Goal: Check status: Check status

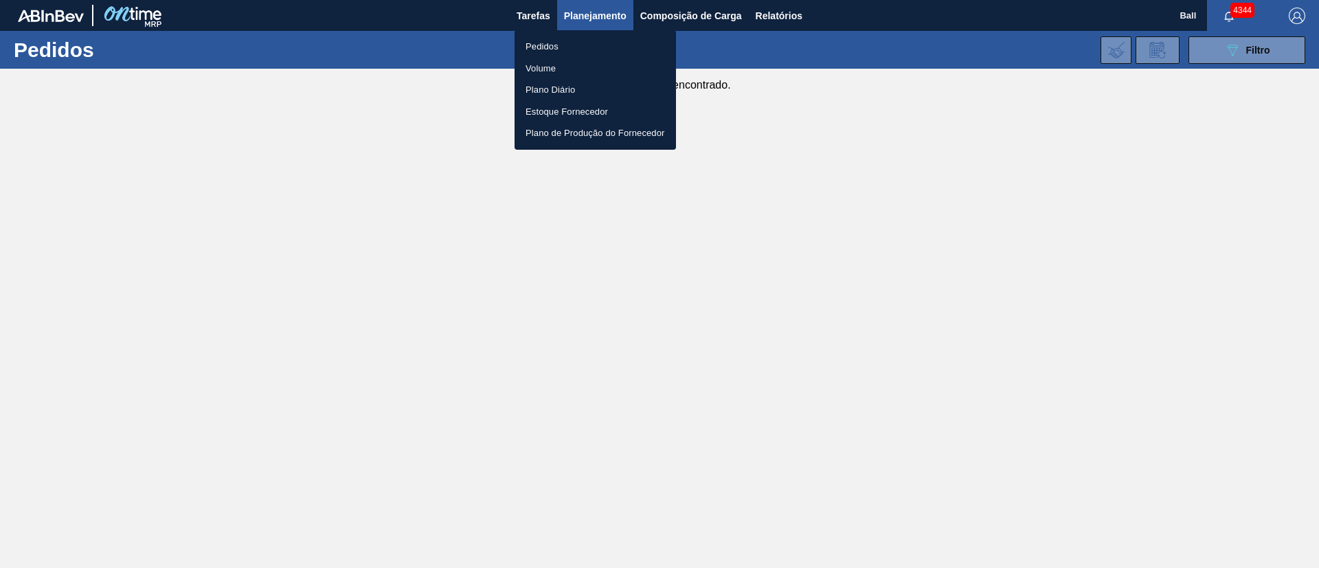
click at [1294, 53] on div at bounding box center [659, 284] width 1319 height 568
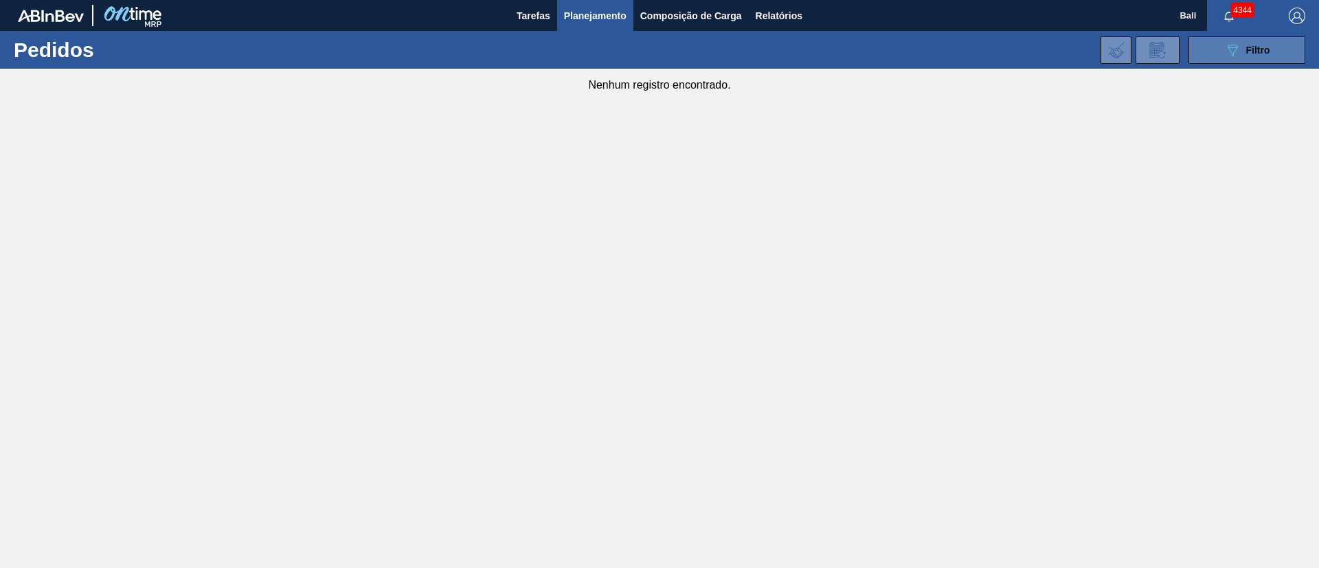
click at [1238, 51] on icon "089F7B8B-B2A5-4AFE-B5C0-19BA573D28AC" at bounding box center [1232, 50] width 16 height 16
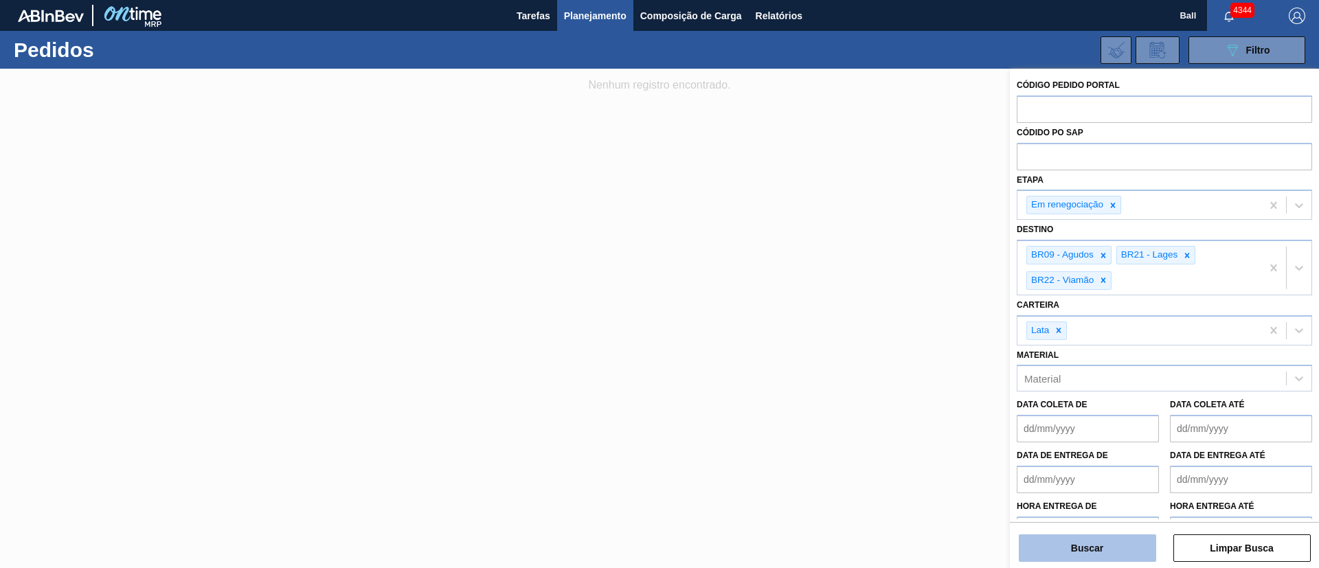
click at [1103, 556] on button "Buscar" at bounding box center [1087, 547] width 137 height 27
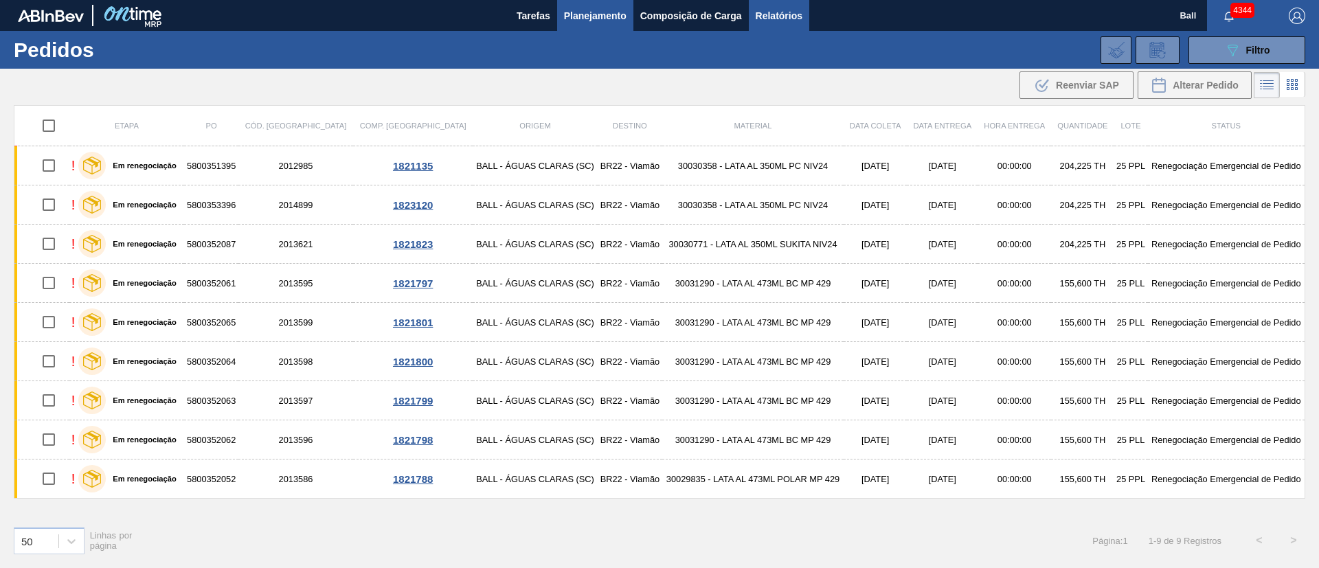
click at [789, 12] on span "Relatórios" at bounding box center [779, 16] width 47 height 16
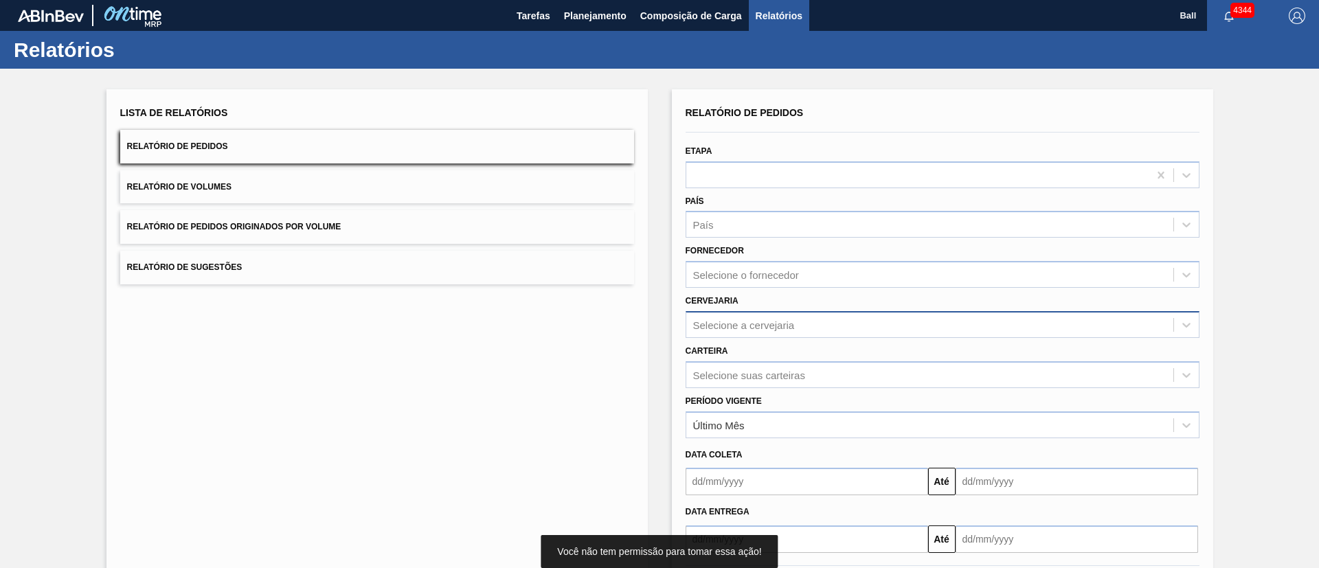
click at [771, 319] on div "Selecione a cervejaria" at bounding box center [744, 325] width 102 height 12
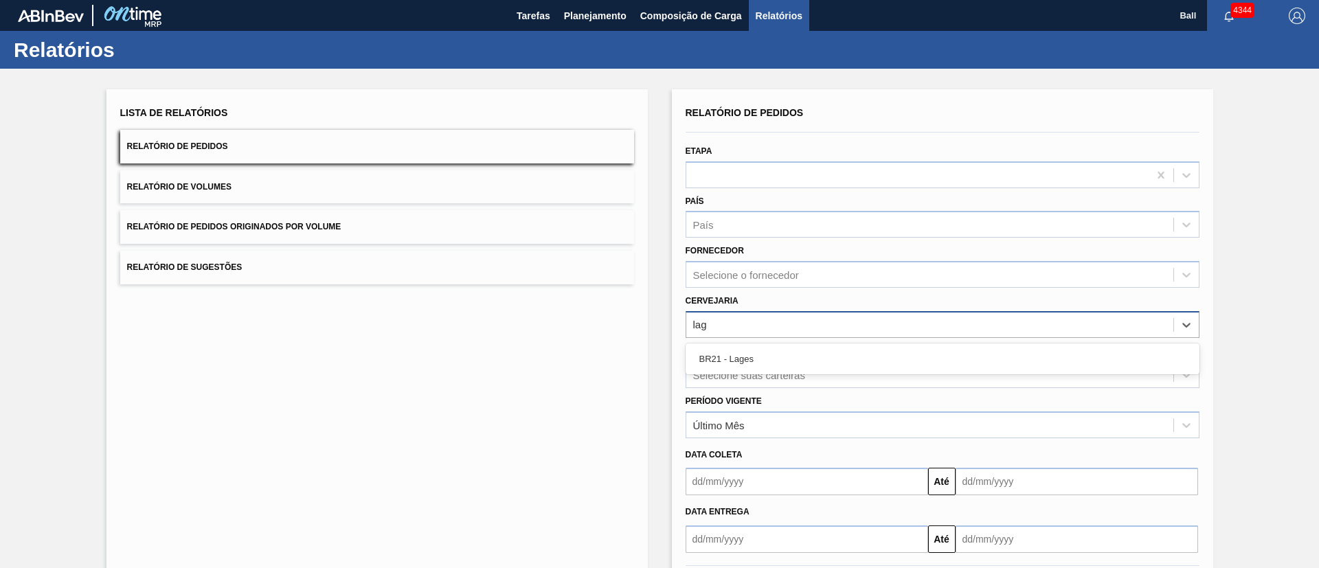
type input "lage"
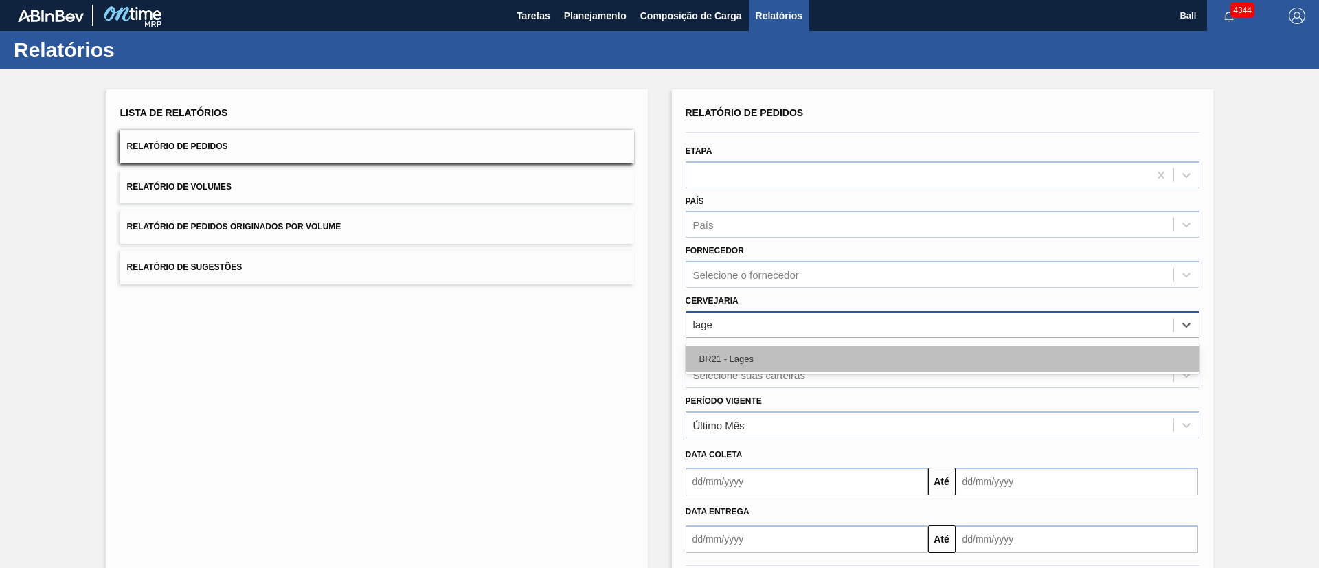
click at [760, 356] on div "BR21 - Lages" at bounding box center [942, 358] width 514 height 25
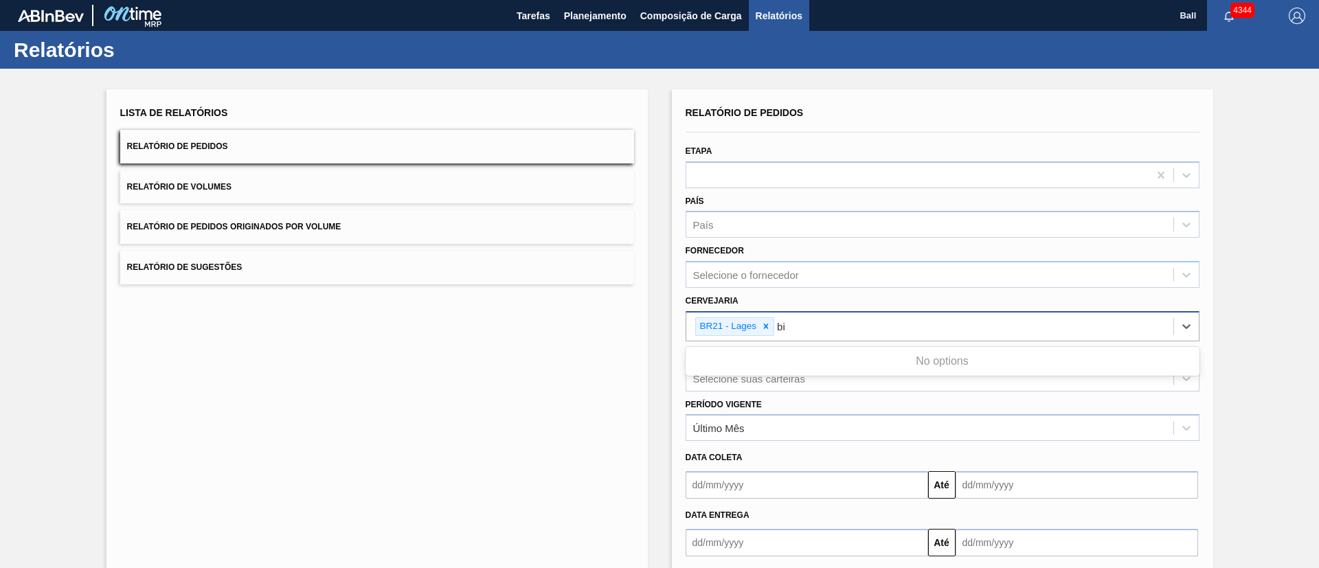
type input "b"
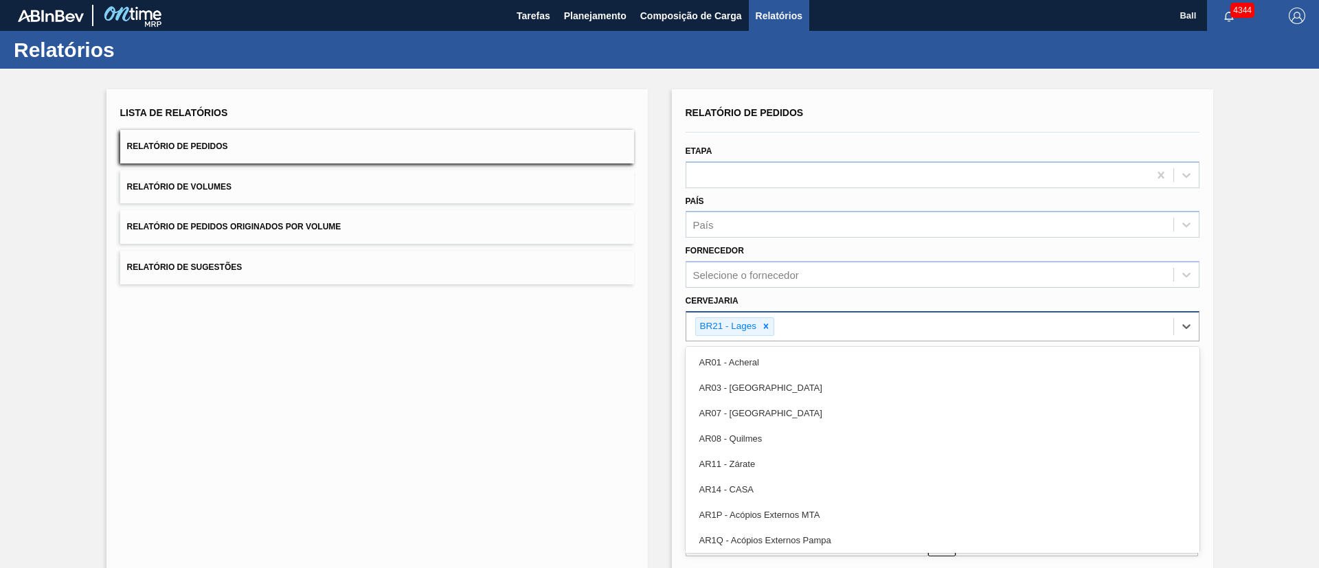
type input "c"
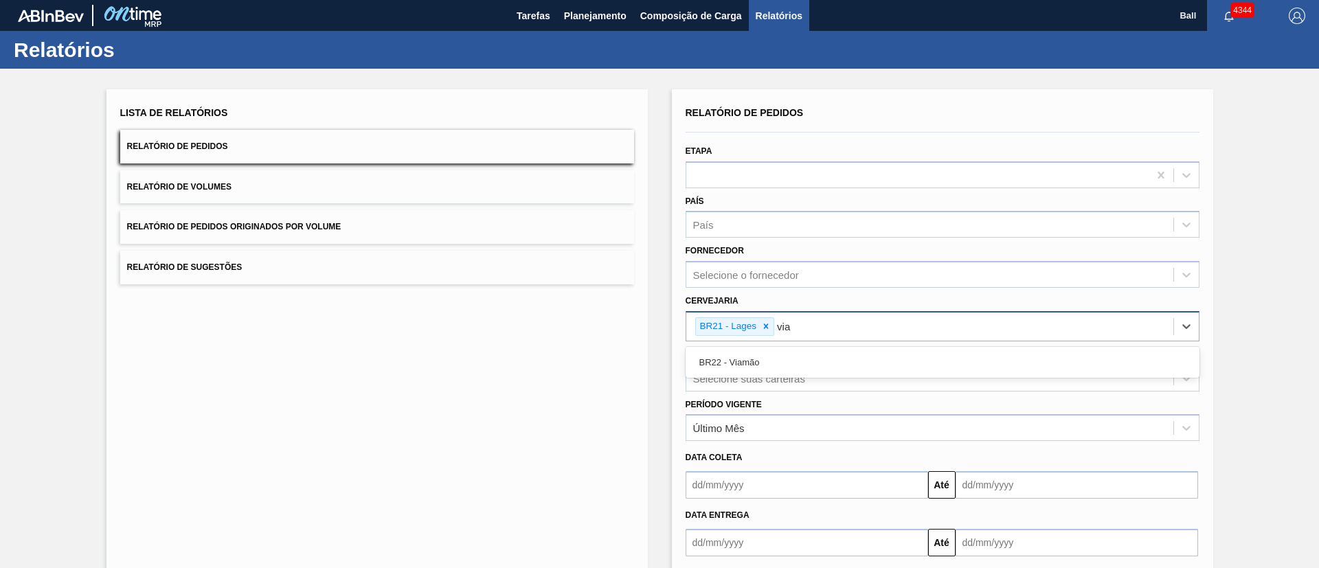
type input "viam"
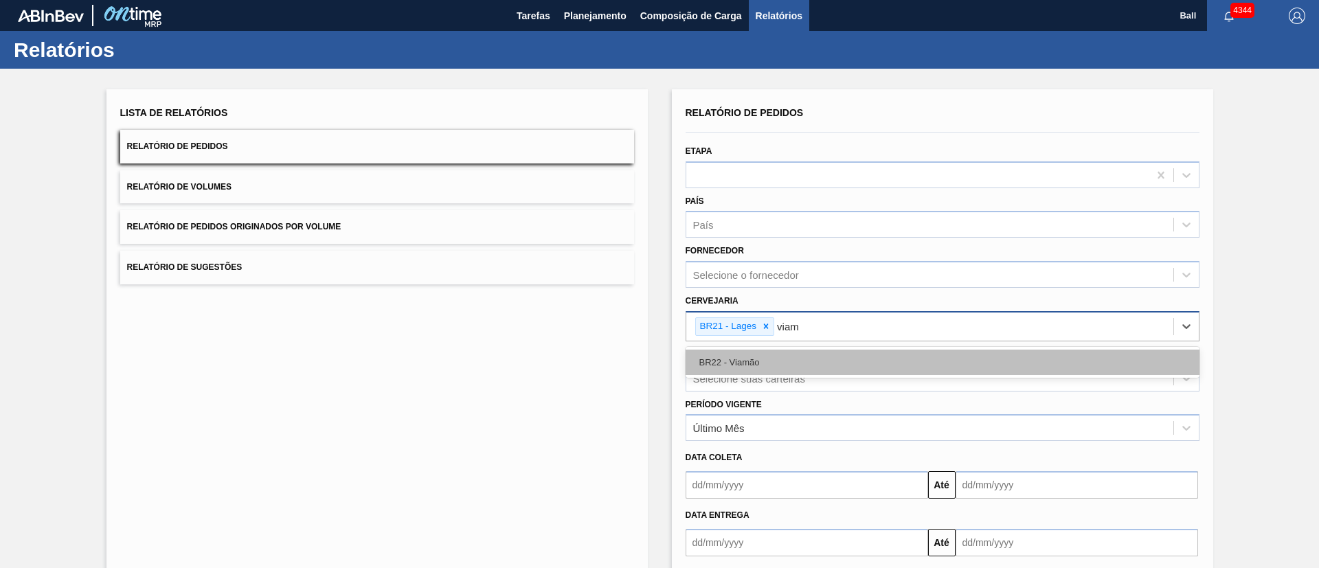
click at [837, 353] on div "BR22 - Viamão" at bounding box center [942, 362] width 514 height 25
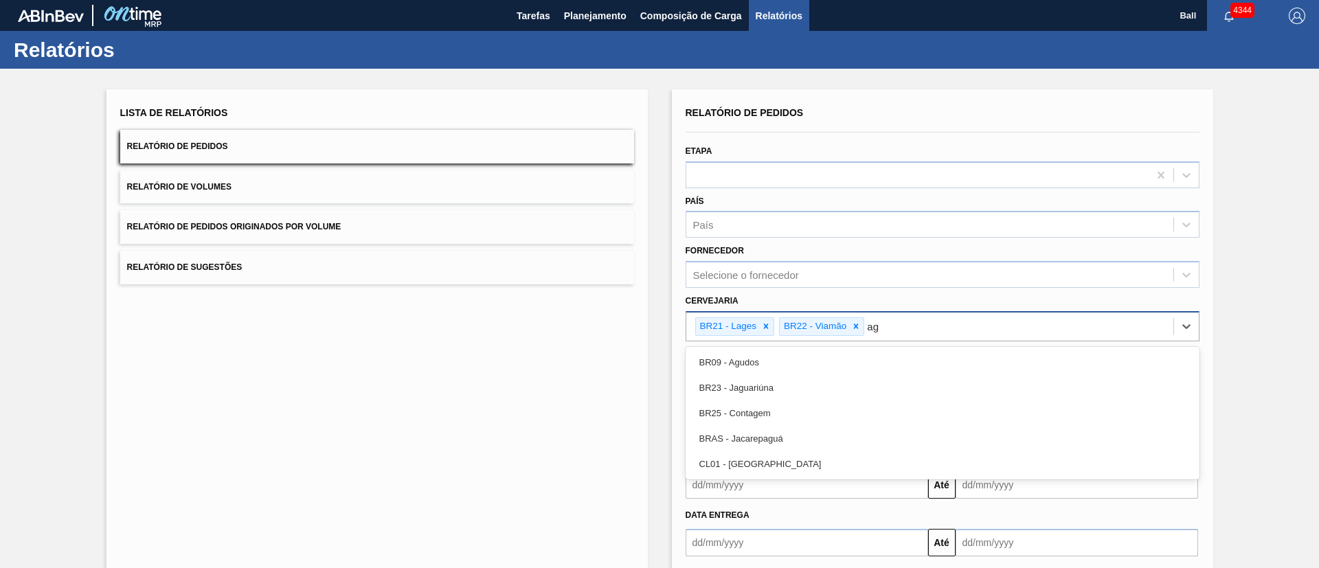
type input "agu"
click at [837, 356] on div "BR09 - Agudos" at bounding box center [942, 362] width 514 height 25
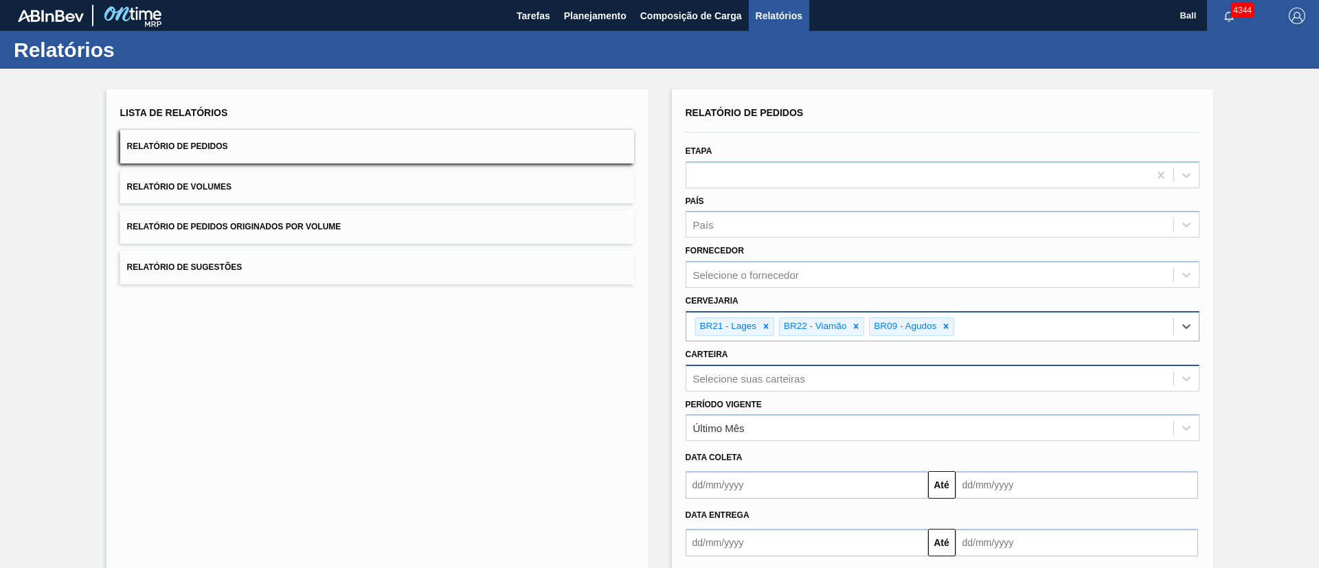
click at [773, 376] on div "Selecione suas carteiras" at bounding box center [942, 378] width 514 height 27
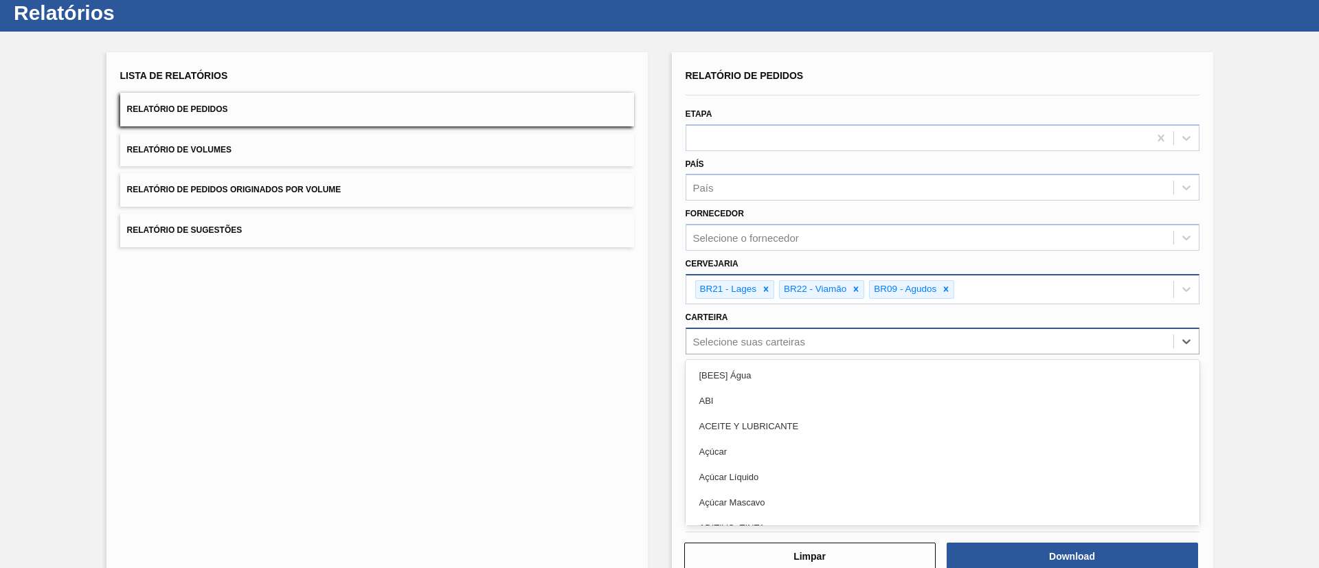
scroll to position [41, 0]
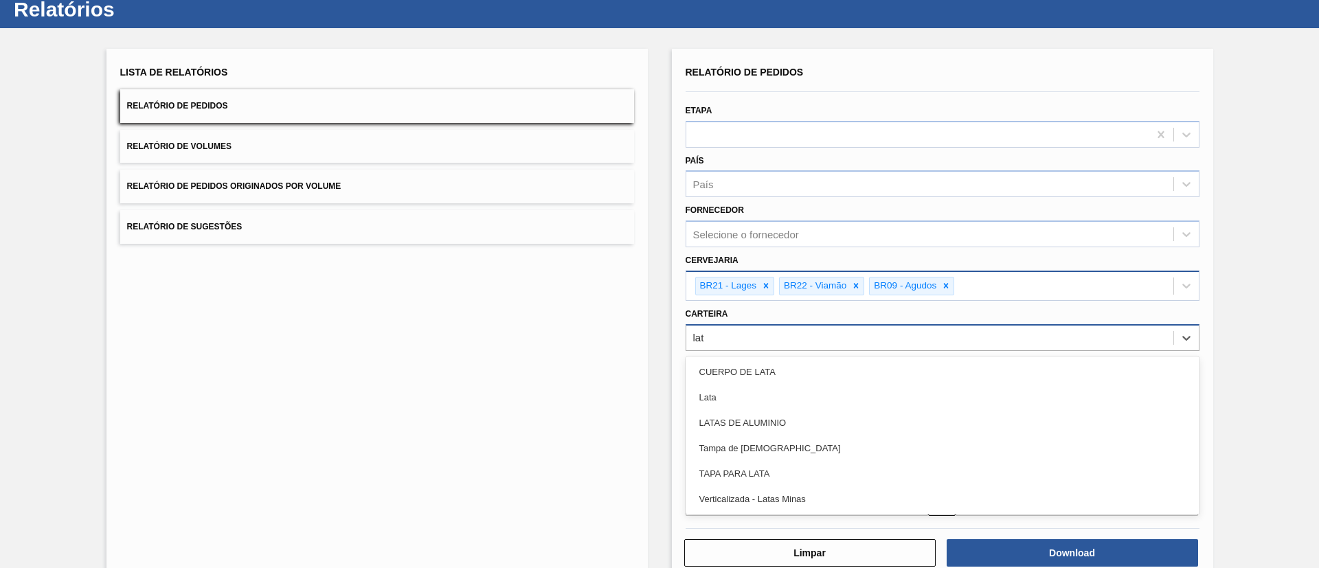
type input "lata"
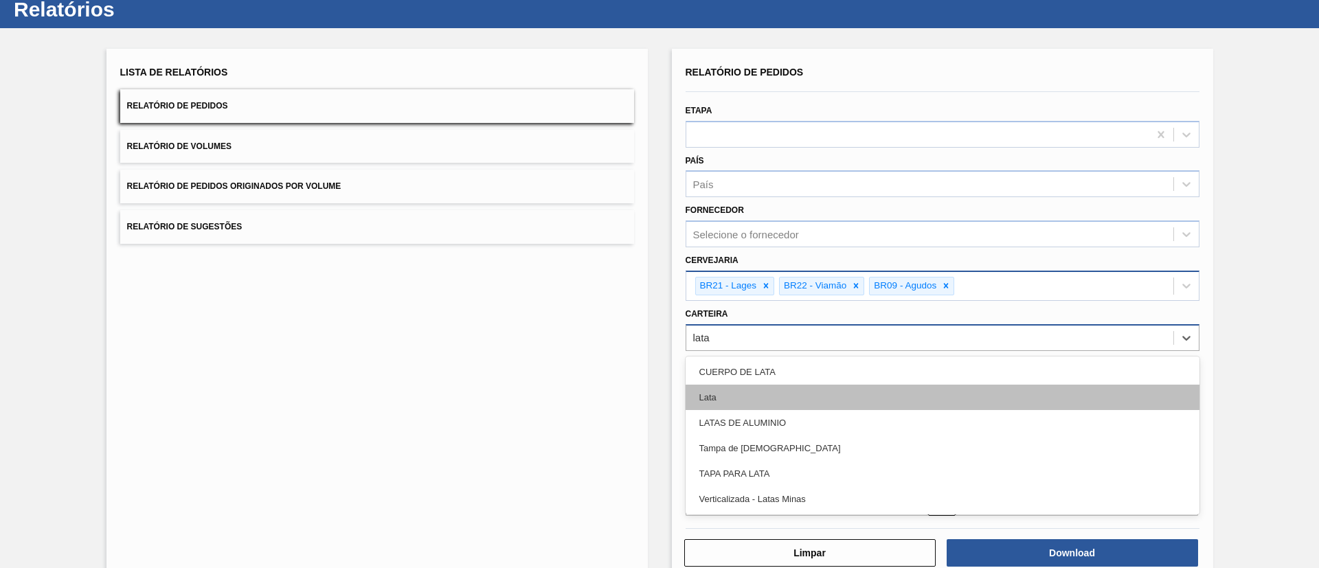
click at [784, 402] on div "Lata" at bounding box center [942, 397] width 514 height 25
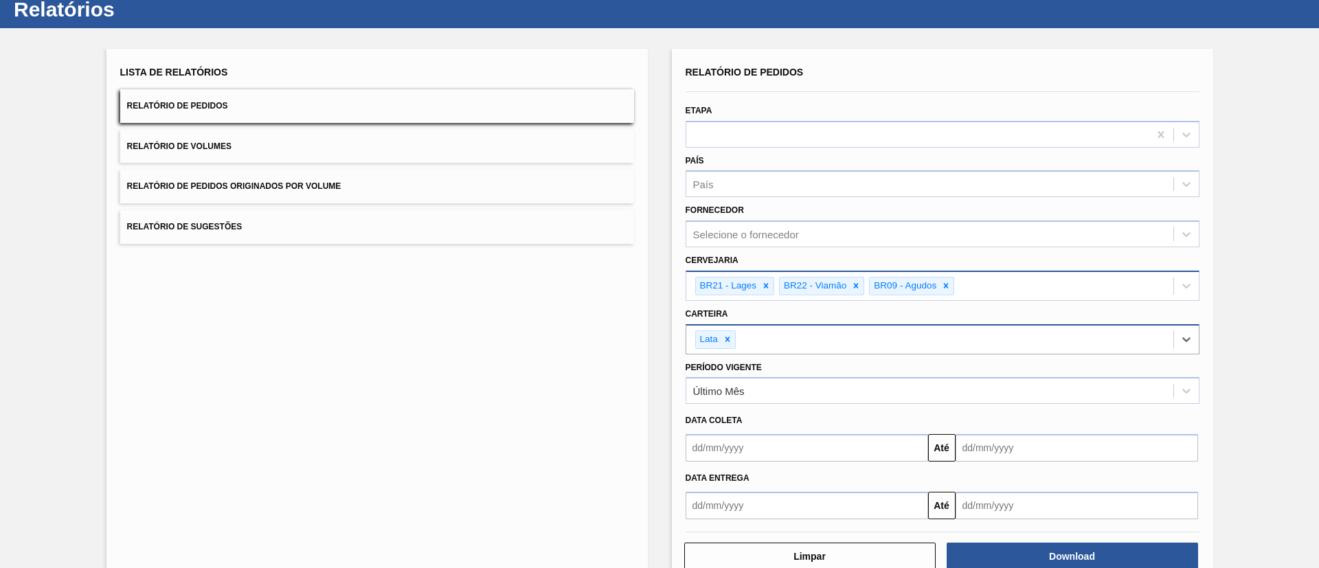
click at [586, 374] on div "Lista de Relatórios Relatório de Pedidos Relatório de Volumes Relatório de Pedi…" at bounding box center [376, 317] width 541 height 536
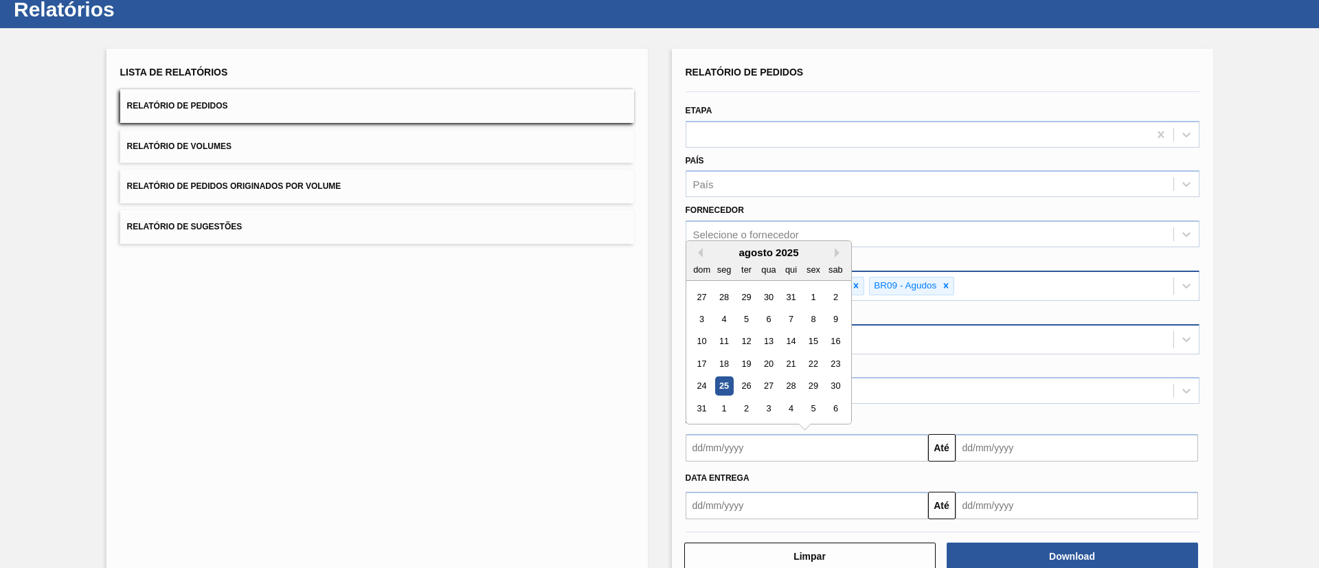
click at [874, 445] on input "text" at bounding box center [806, 447] width 242 height 27
click at [716, 383] on div "25" at bounding box center [723, 386] width 19 height 19
type input "[DATE]"
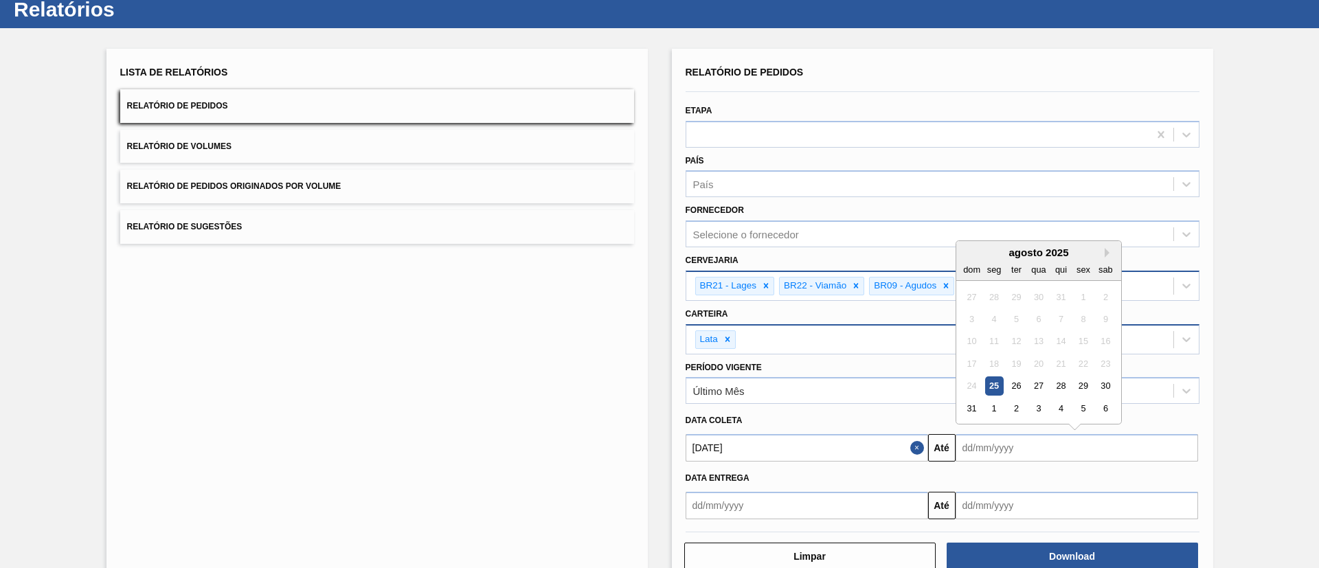
click at [1028, 451] on input "text" at bounding box center [1076, 447] width 242 height 27
click at [1099, 411] on div "6" at bounding box center [1105, 408] width 19 height 19
type input "[DATE]"
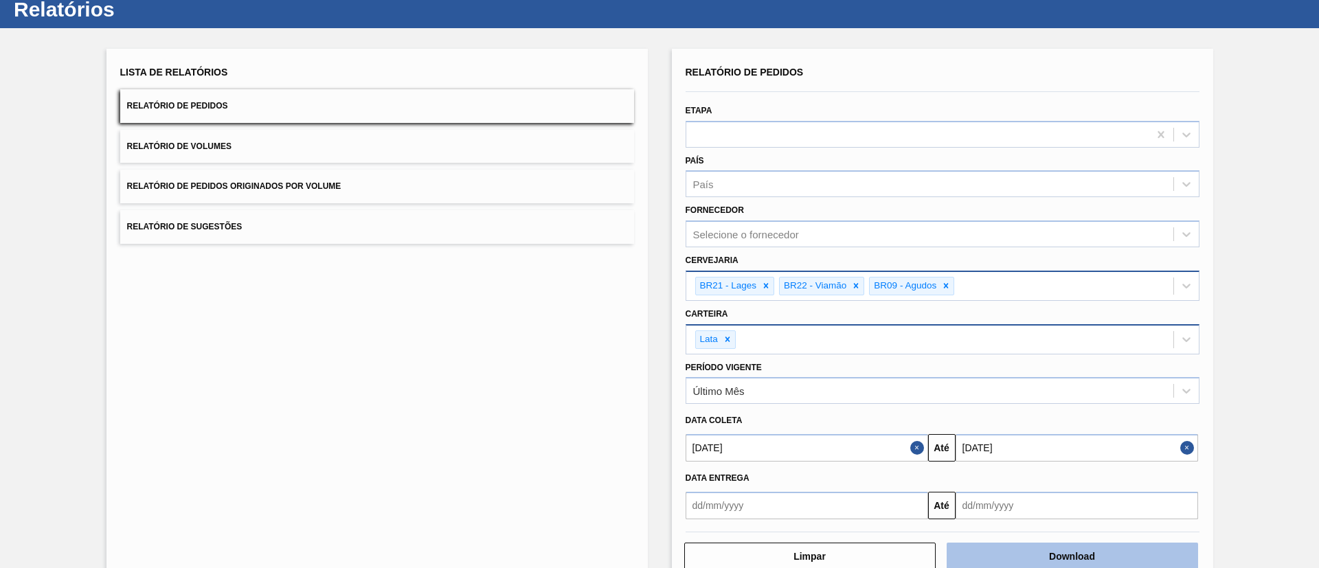
click at [1071, 546] on button "Download" at bounding box center [1071, 556] width 251 height 27
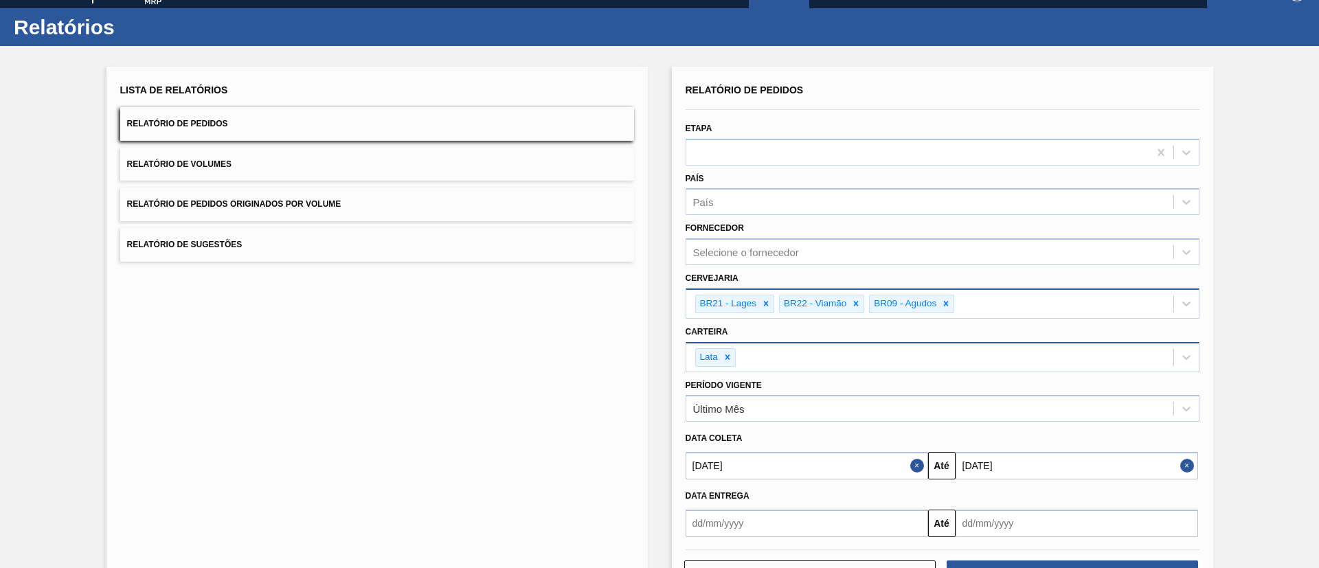
scroll to position [0, 0]
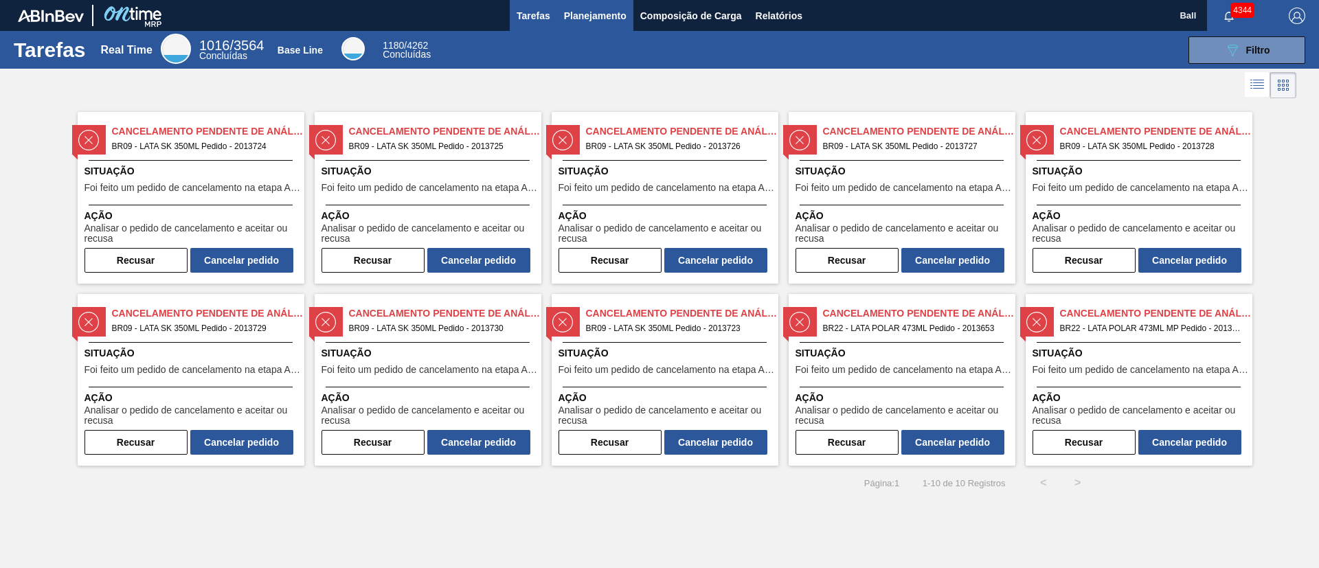
click at [605, 16] on span "Planejamento" at bounding box center [595, 16] width 63 height 16
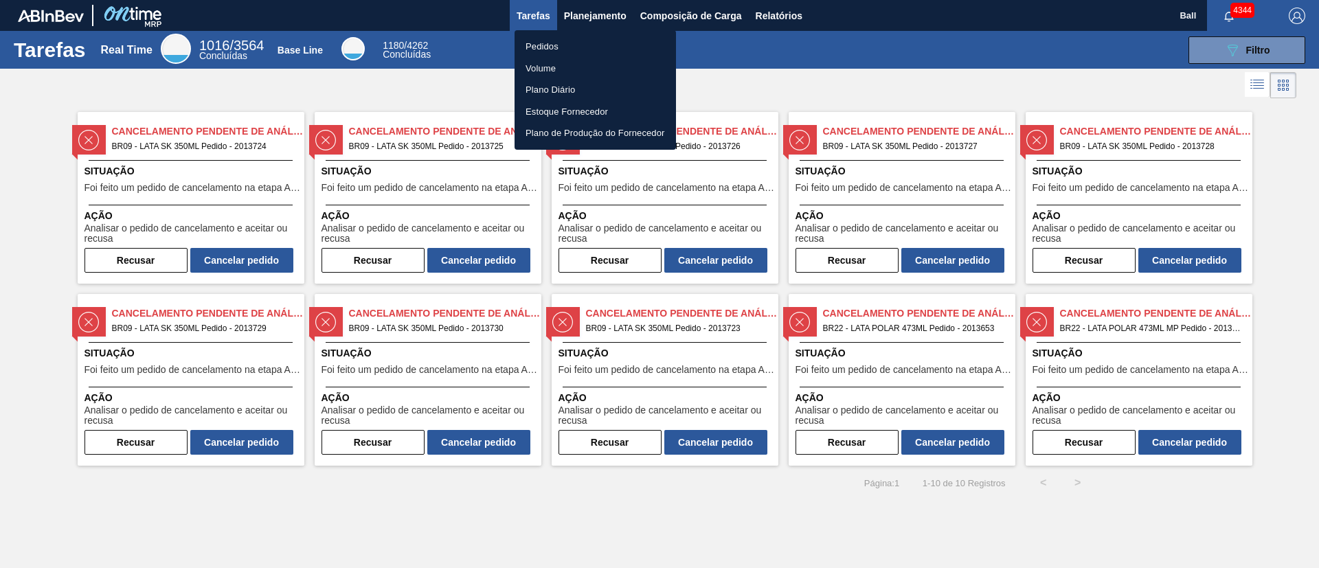
click at [552, 43] on li "Pedidos" at bounding box center [594, 47] width 161 height 22
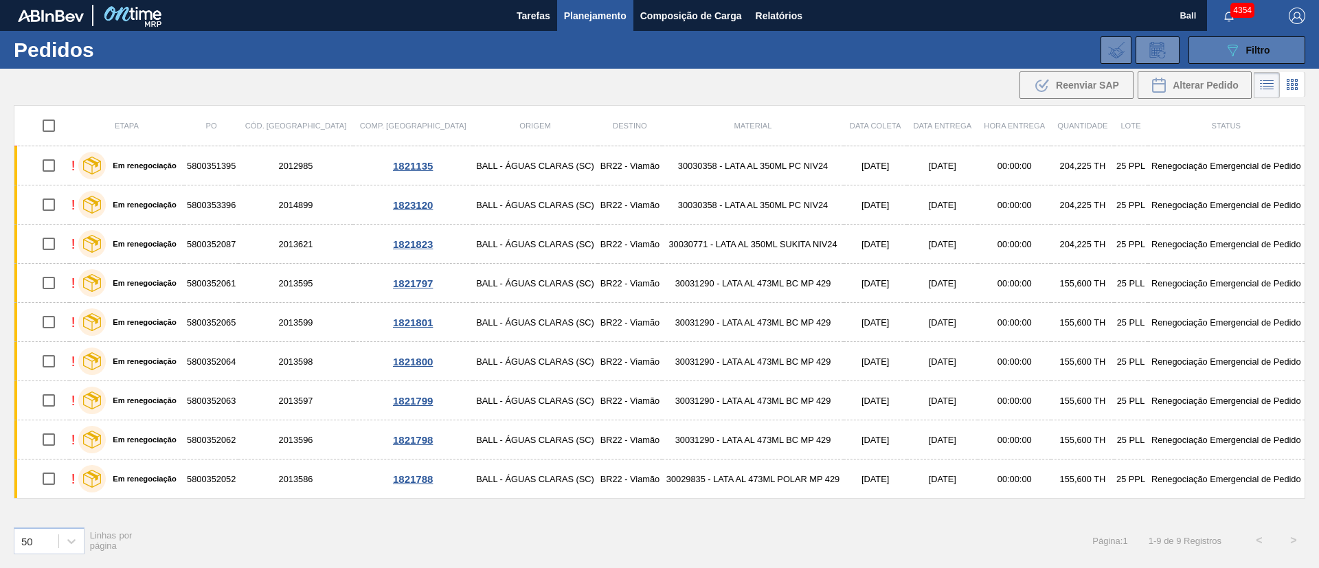
click at [1273, 47] on button "089F7B8B-B2A5-4AFE-B5C0-19BA573D28AC Filtro" at bounding box center [1246, 49] width 117 height 27
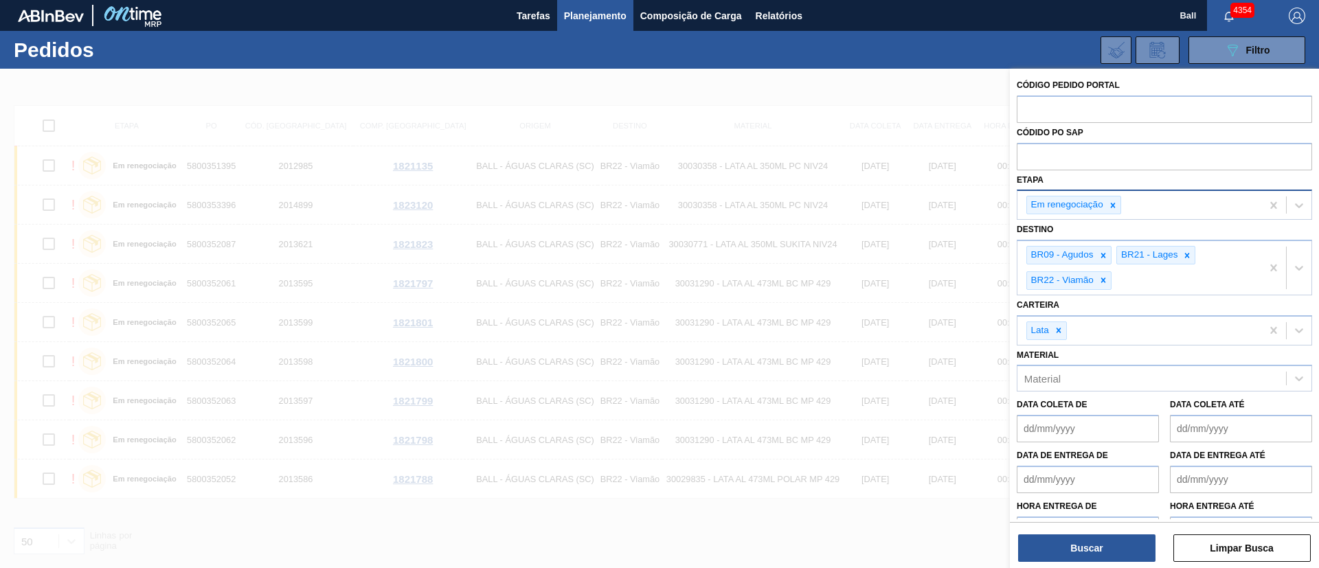
click at [1112, 213] on div at bounding box center [1112, 204] width 15 height 17
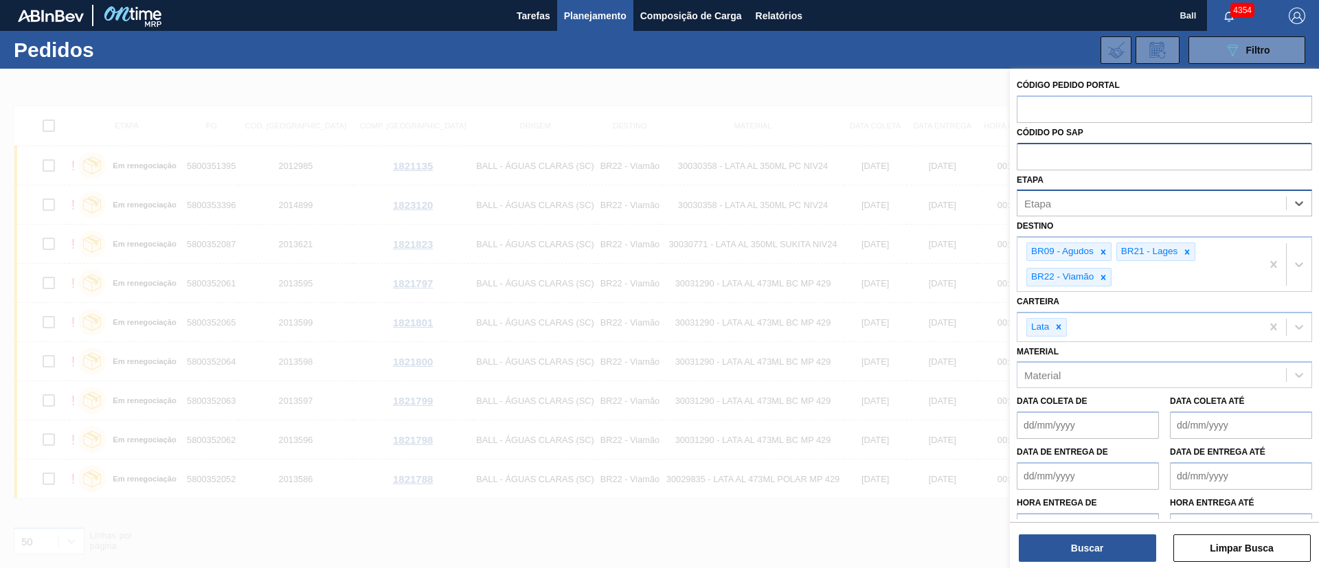
click at [1080, 155] on input "text" at bounding box center [1164, 156] width 295 height 26
paste input "text"
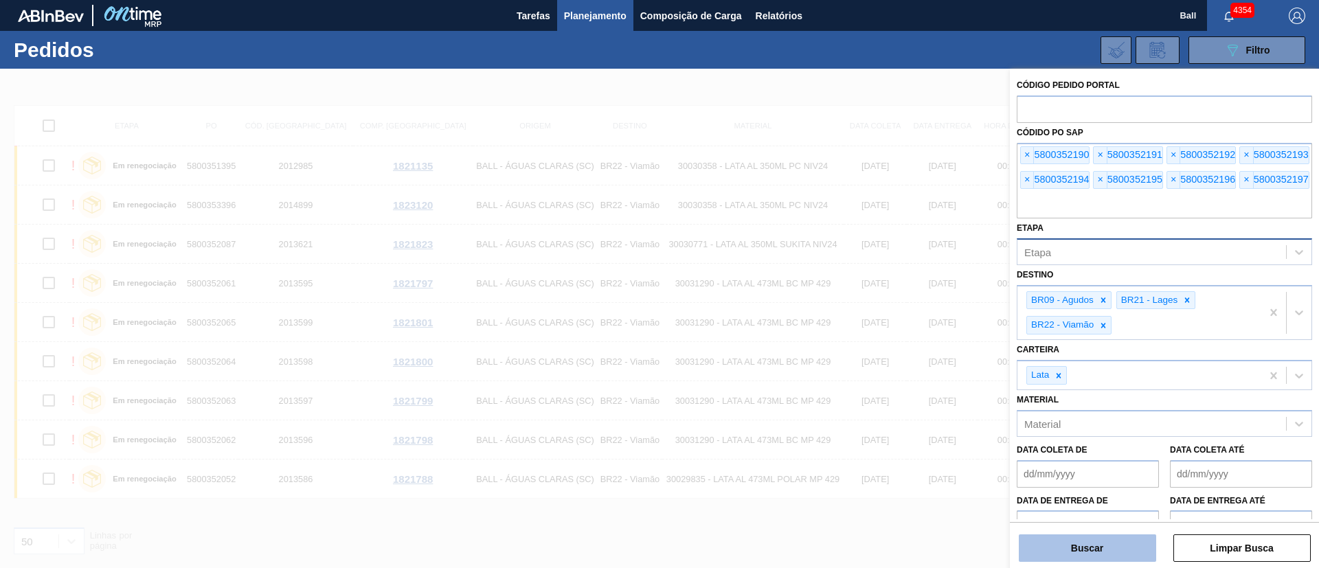
click at [1108, 542] on button "Buscar" at bounding box center [1087, 547] width 137 height 27
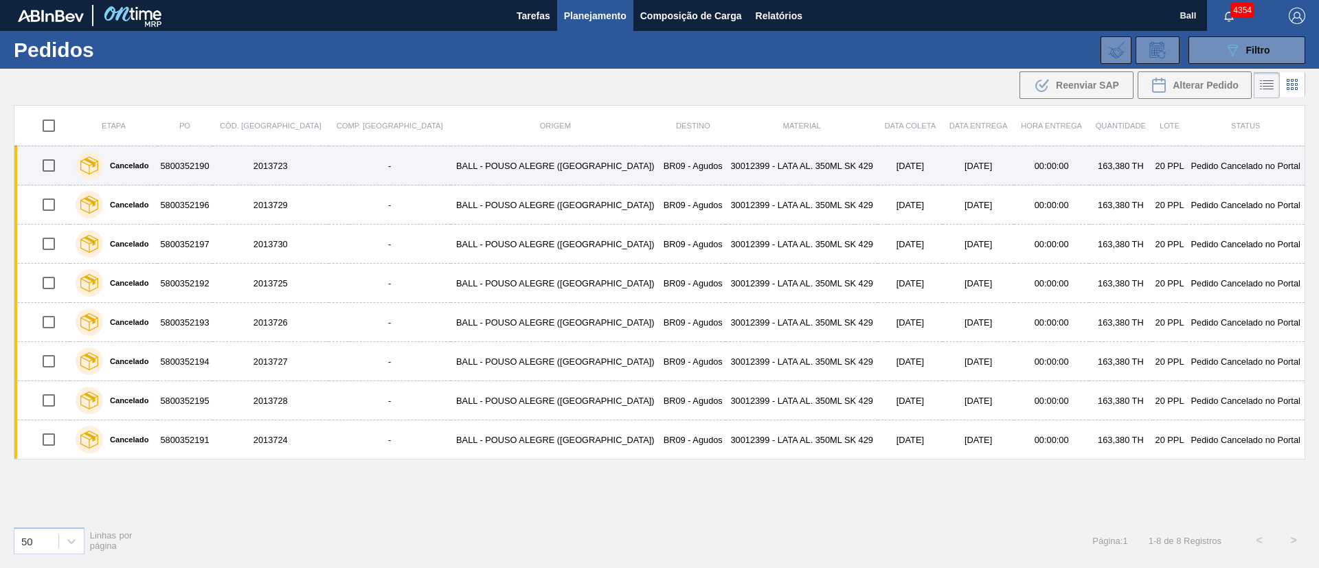
click at [1099, 168] on td "163,380 TH" at bounding box center [1121, 165] width 64 height 39
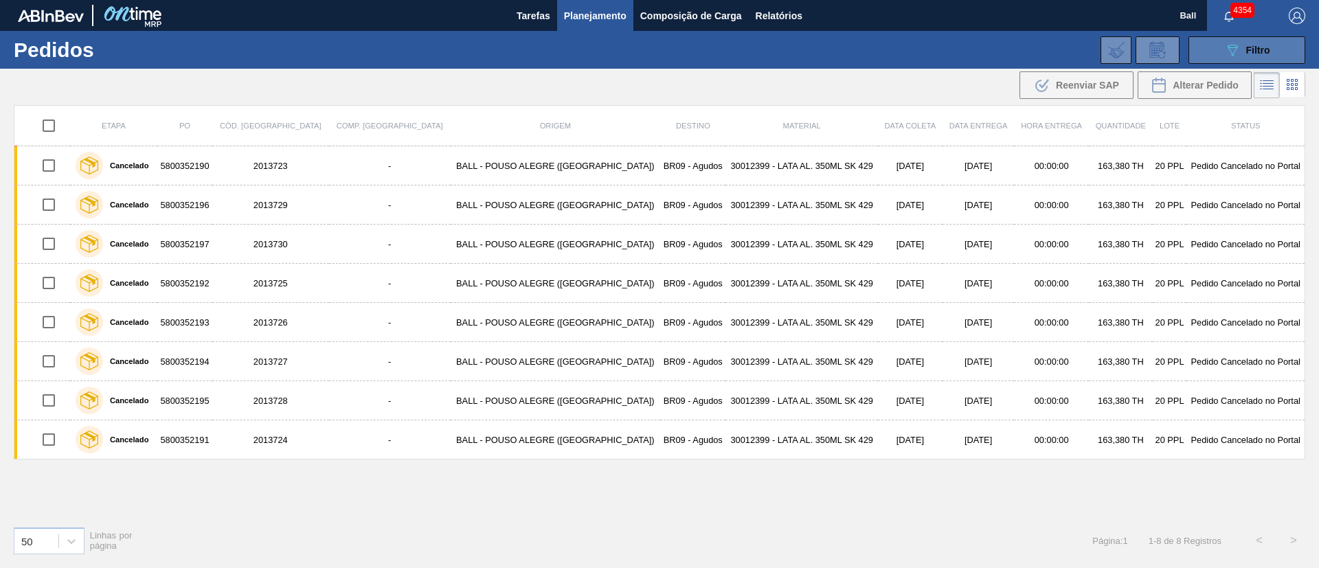
click at [1238, 56] on icon "089F7B8B-B2A5-4AFE-B5C0-19BA573D28AC" at bounding box center [1232, 50] width 16 height 16
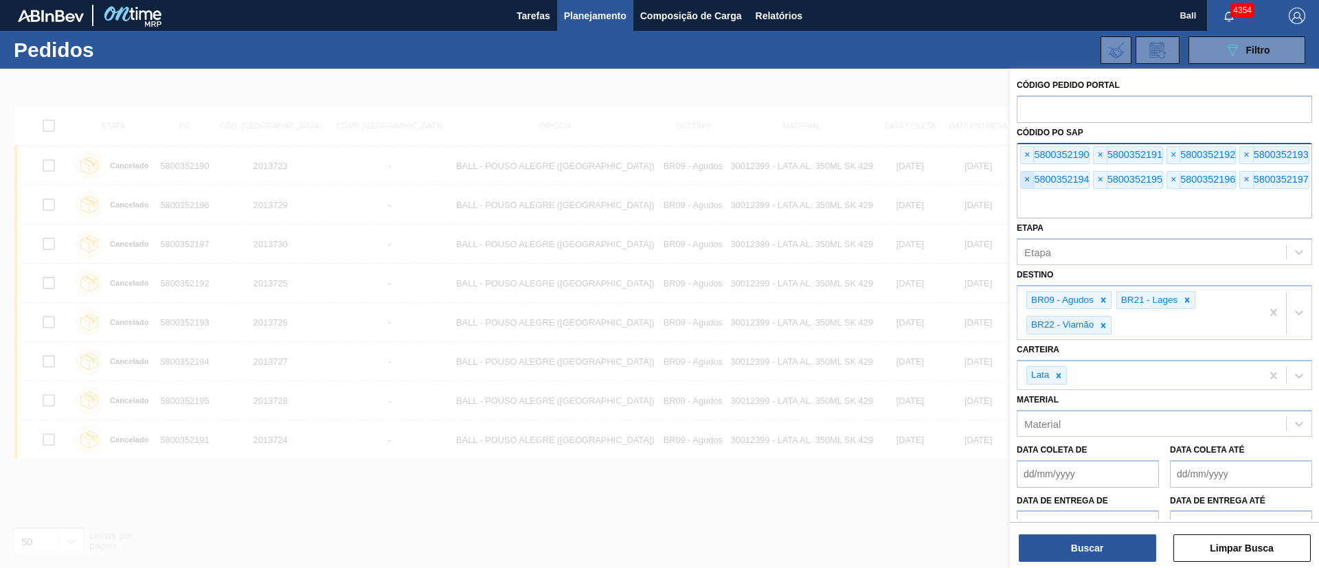
click at [1023, 182] on span "×" at bounding box center [1027, 180] width 13 height 16
click at [1030, 156] on span "×" at bounding box center [1027, 155] width 13 height 16
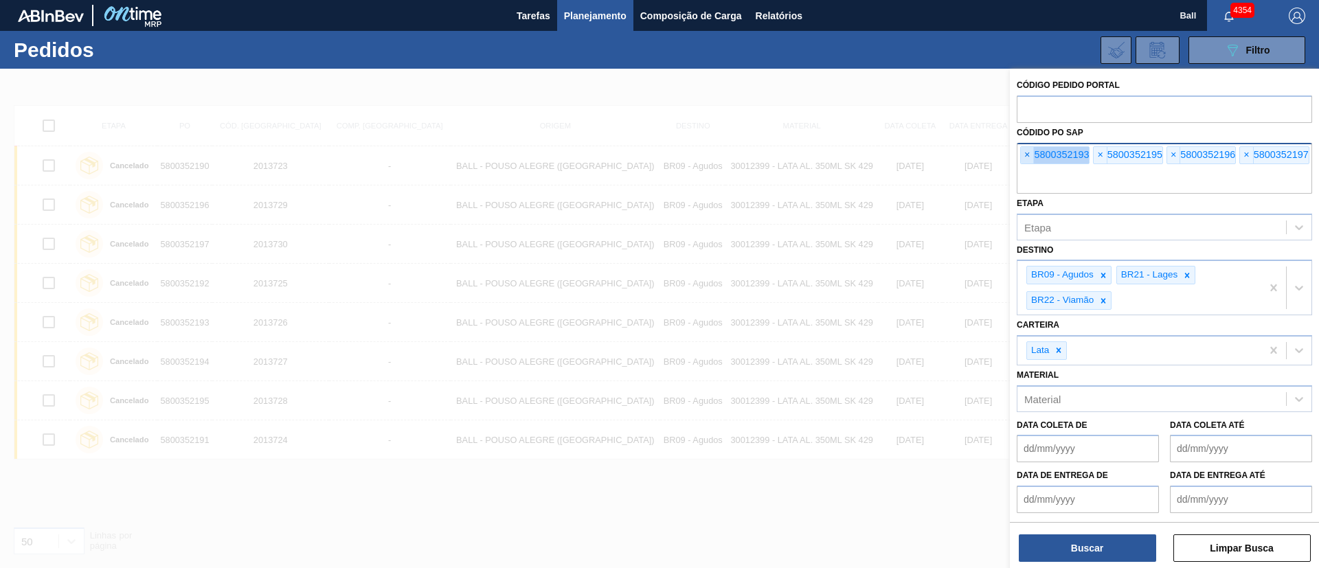
click at [1030, 156] on span "×" at bounding box center [1027, 155] width 13 height 16
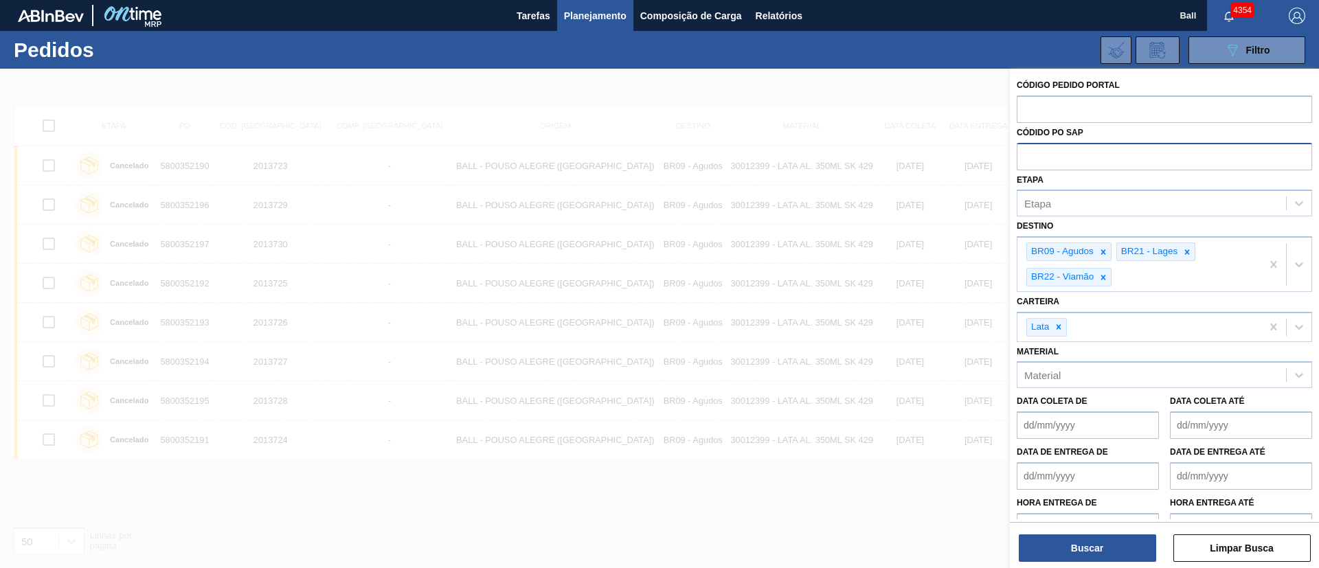
click at [1030, 156] on input "text" at bounding box center [1164, 156] width 295 height 26
paste input "text"
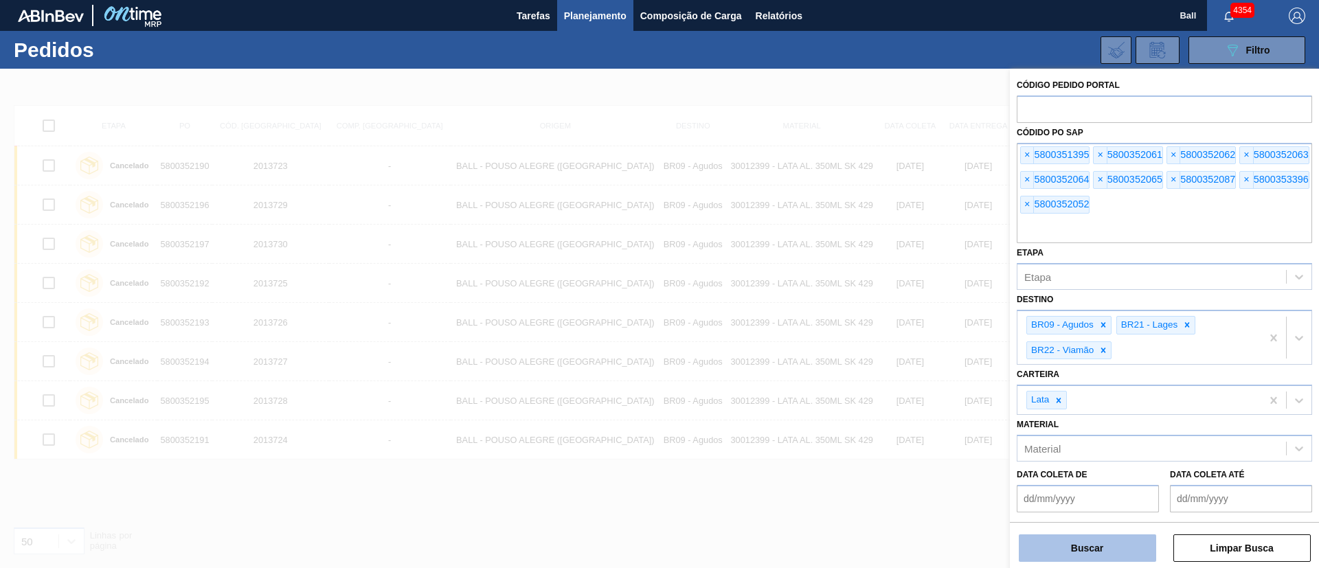
click at [1104, 537] on button "Buscar" at bounding box center [1087, 547] width 137 height 27
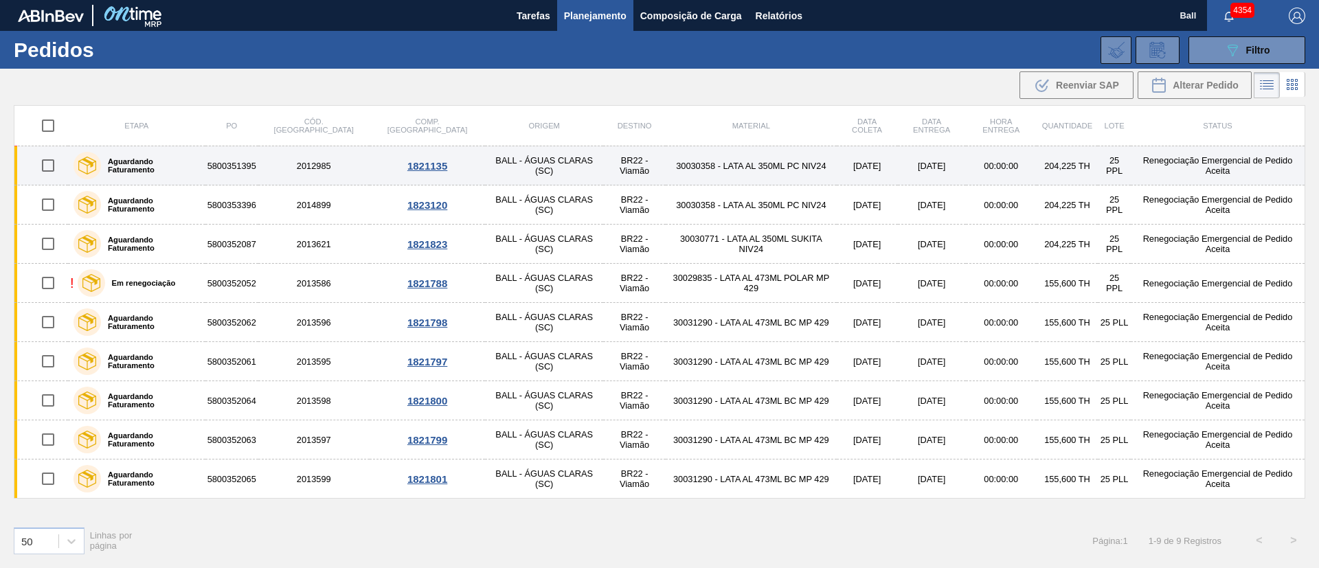
click at [983, 163] on td "00:00:00" at bounding box center [1001, 165] width 71 height 39
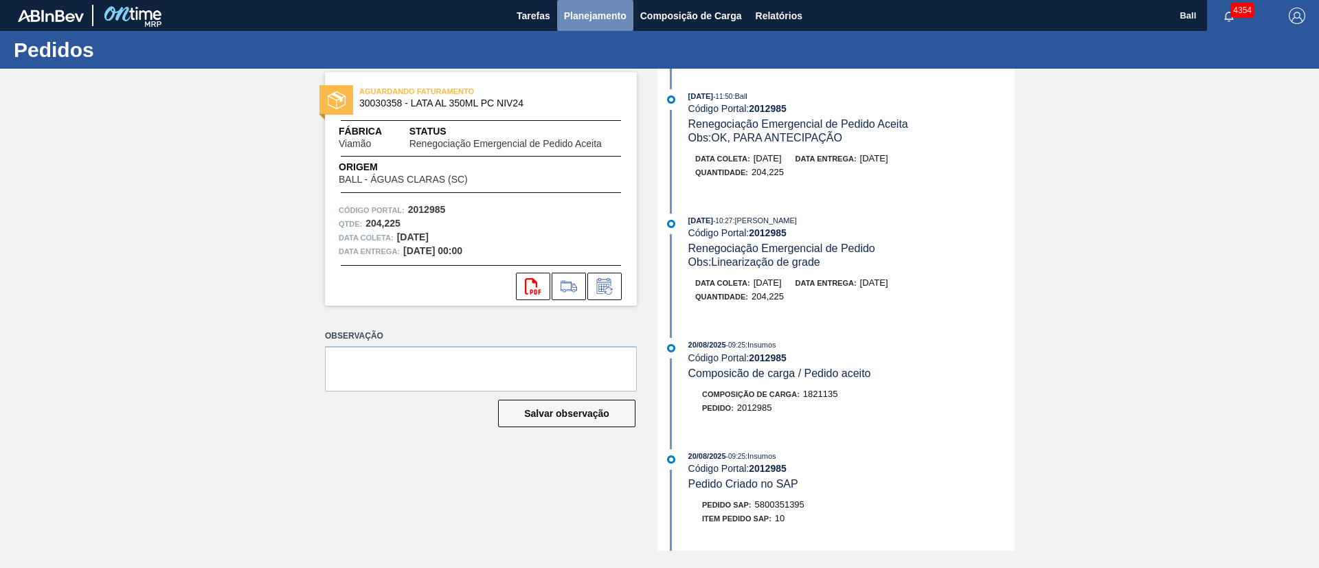
click at [591, 10] on span "Planejamento" at bounding box center [595, 16] width 63 height 16
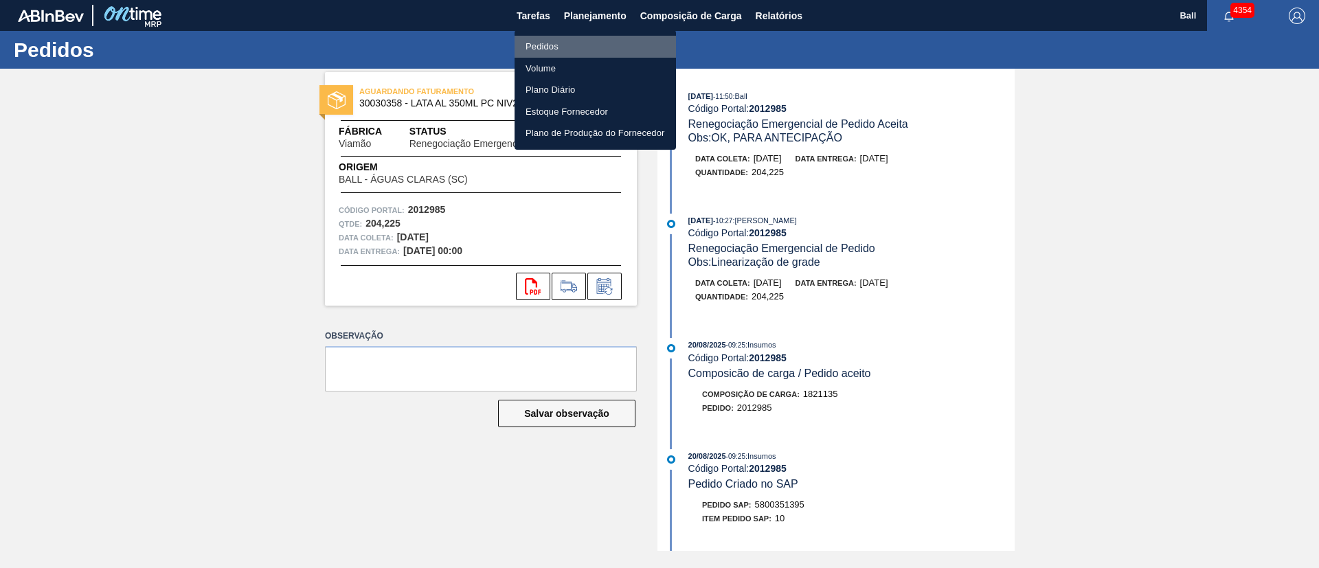
click at [556, 45] on li "Pedidos" at bounding box center [594, 47] width 161 height 22
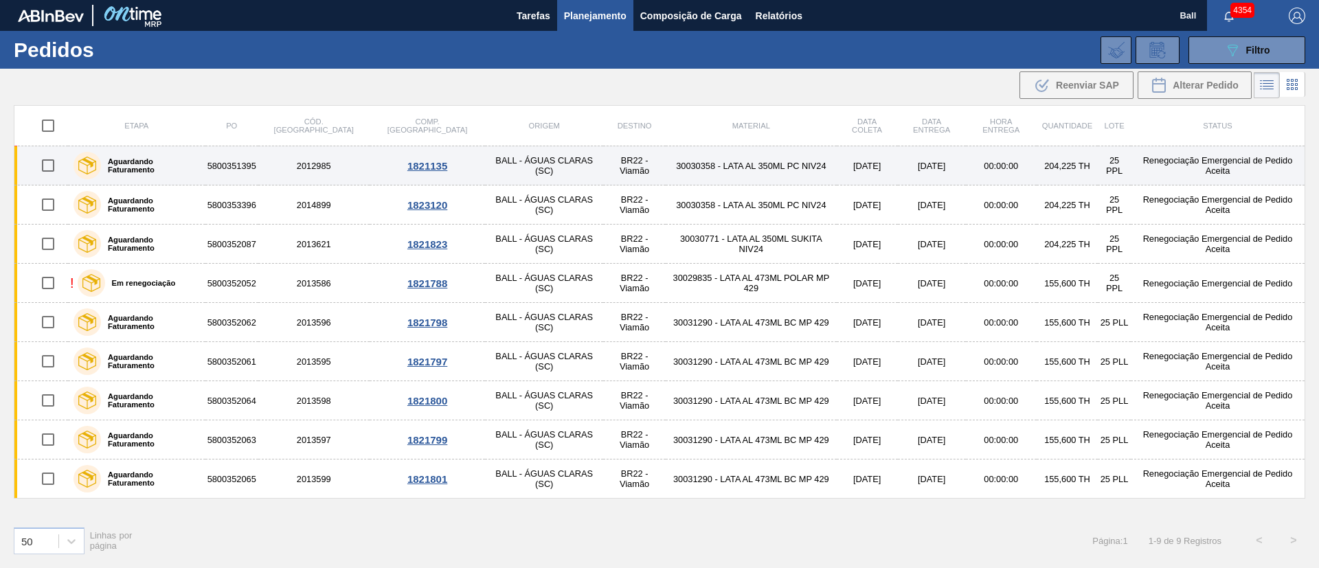
click at [161, 182] on div "Aguardando Faturamento" at bounding box center [136, 165] width 133 height 34
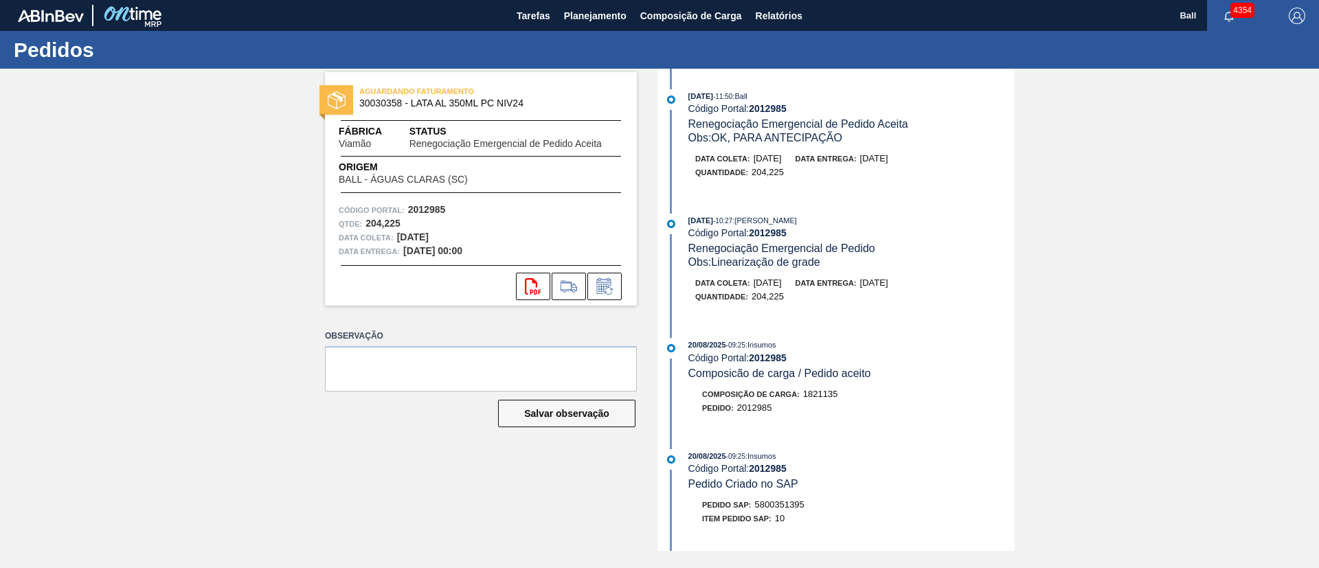
drag, startPoint x: 886, startPoint y: 135, endPoint x: 714, endPoint y: 86, distance: 178.7
click at [714, 86] on div "25/08/2025 - 11:50 : Ball Código Portal: 2012985 Renegociação Emergencial de Pe…" at bounding box center [838, 310] width 354 height 482
click at [980, 159] on div "Data coleta: 26/08/2025 Data entrega: 26/08/2025" at bounding box center [858, 159] width 326 height 14
